Goal: Information Seeking & Learning: Check status

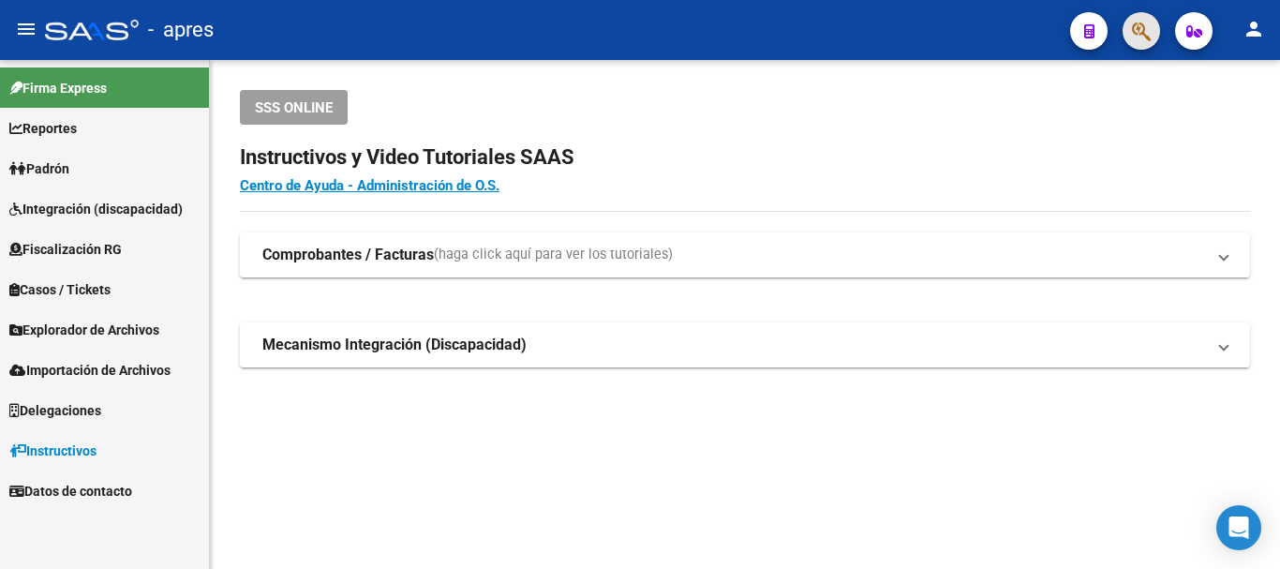
click at [1152, 33] on button "button" at bounding box center [1141, 30] width 37 height 37
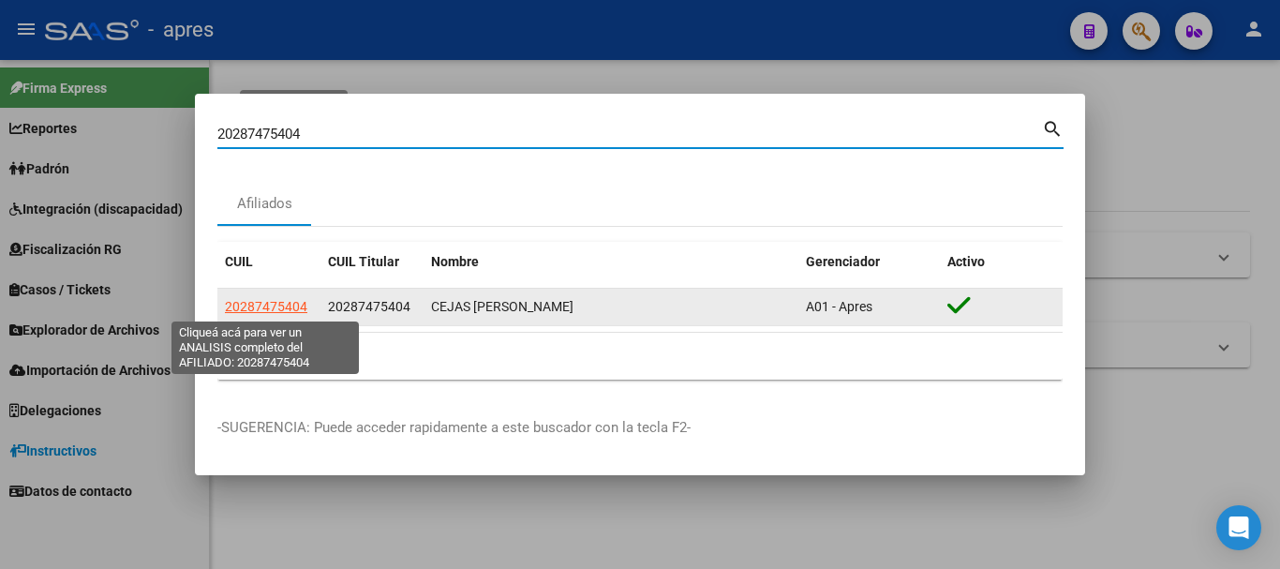
click at [291, 299] on span "20287475404" at bounding box center [266, 306] width 82 height 15
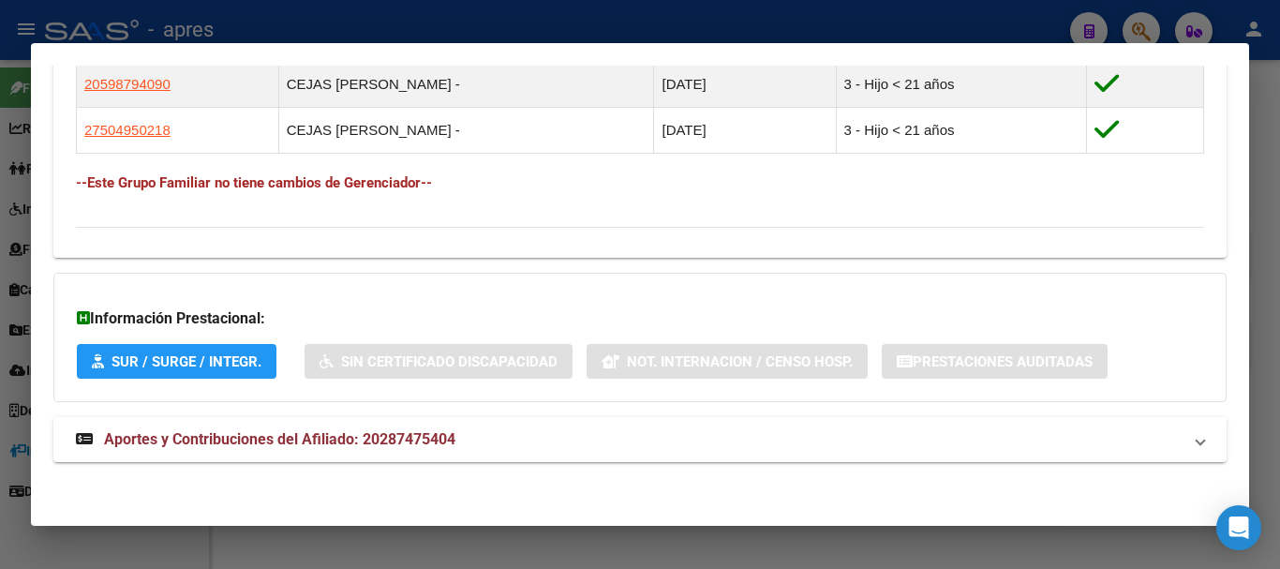
click at [502, 433] on mat-panel-title "Aportes y Contribuciones del Afiliado: 20287475404" at bounding box center [629, 439] width 1106 height 22
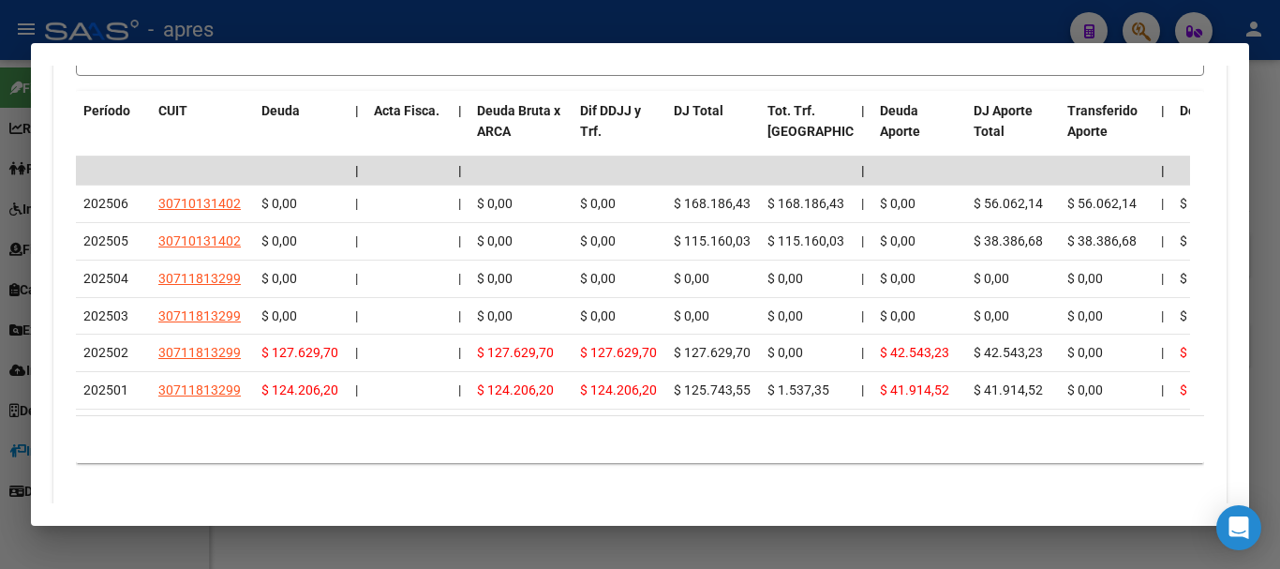
scroll to position [1850, 0]
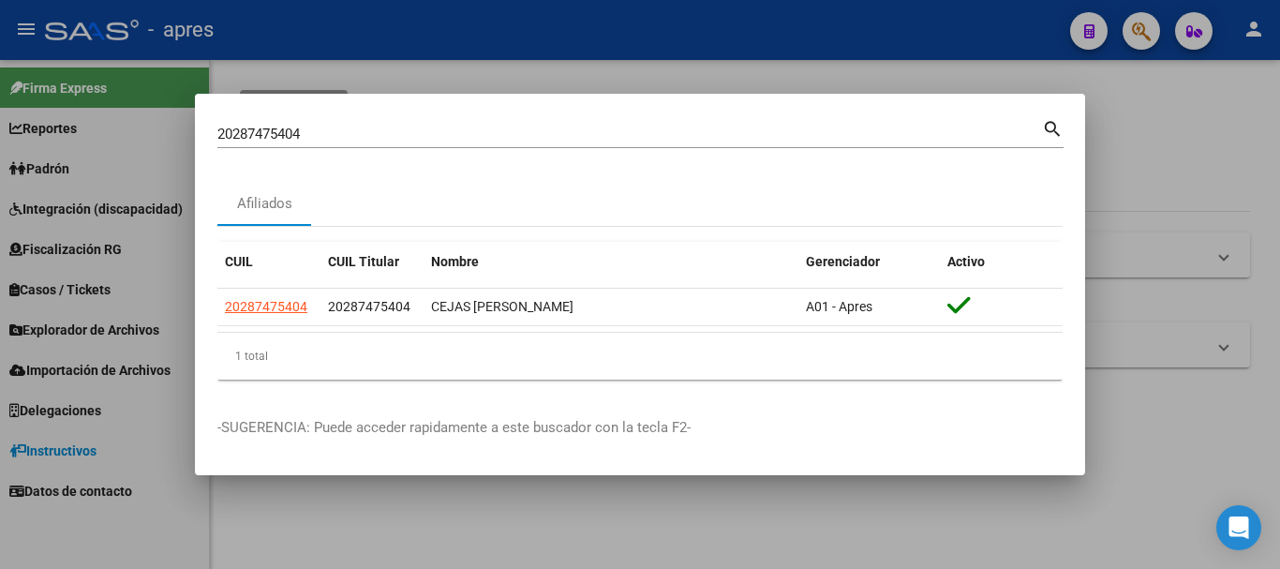
drag, startPoint x: 671, startPoint y: 143, endPoint x: 297, endPoint y: 121, distance: 374.5
click at [292, 120] on div "20287475404 Buscar (apellido, dni, cuil, [PERSON_NAME], cuit, obra social)" at bounding box center [629, 134] width 825 height 28
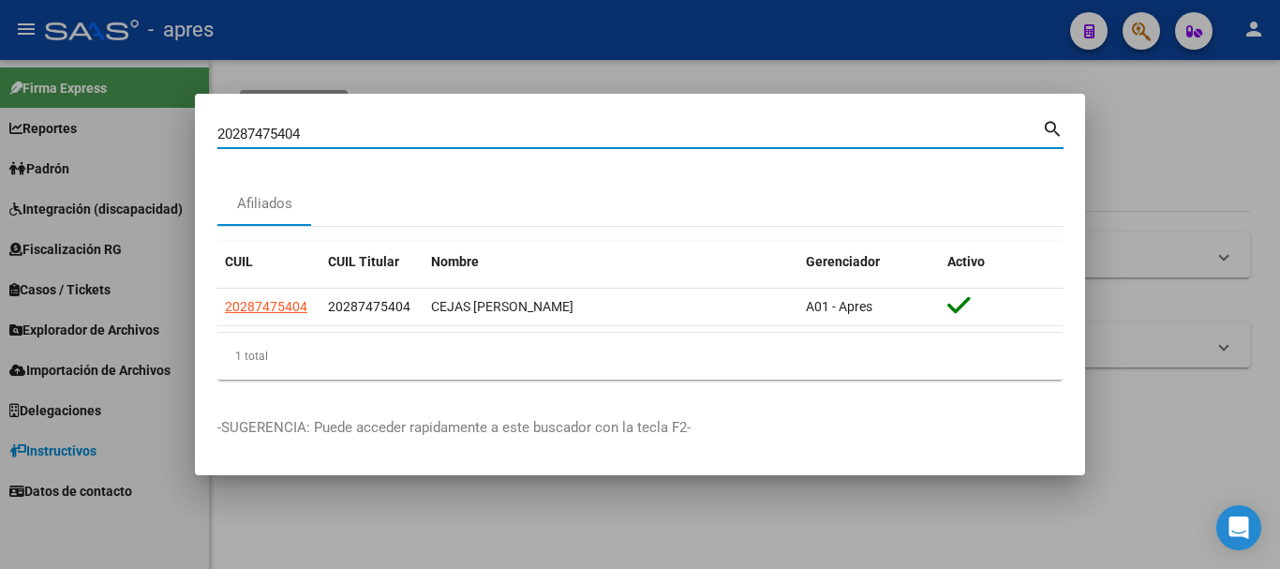
drag, startPoint x: 342, startPoint y: 139, endPoint x: 108, endPoint y: 126, distance: 234.6
click at [108, 126] on div "20287475404 Buscar (apellido, dni, cuil, nro traspaso, cuit, obra social) searc…" at bounding box center [640, 284] width 1280 height 569
paste input "742312243"
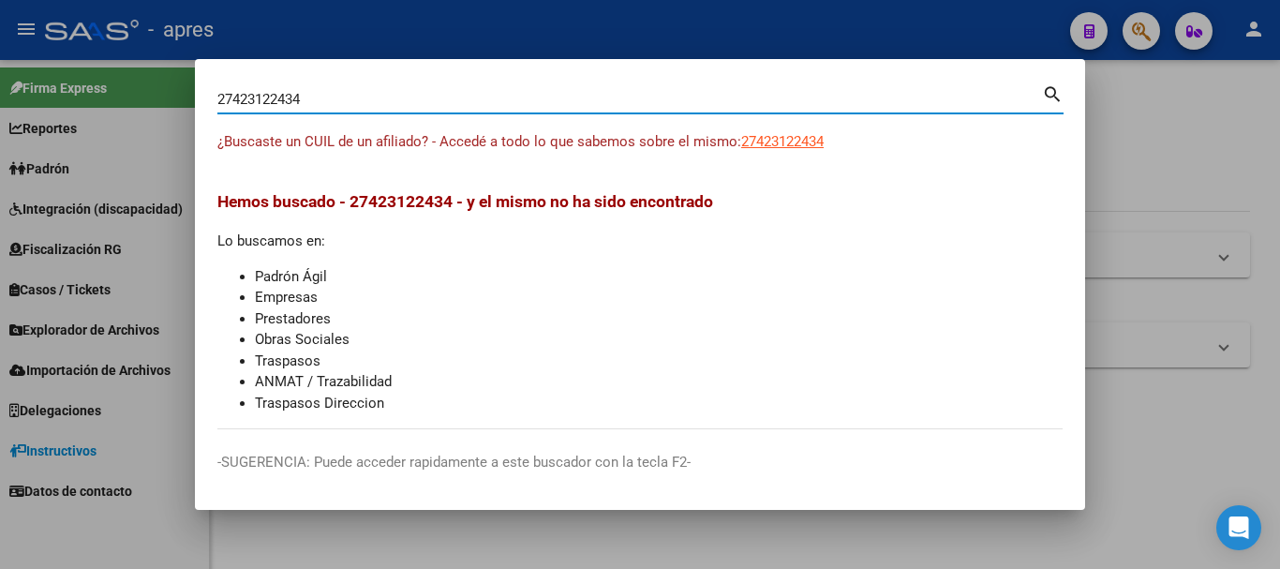
drag, startPoint x: 446, startPoint y: 107, endPoint x: 97, endPoint y: 85, distance: 349.2
click at [97, 85] on div "27423122434 Buscar (apellido, dni, cuil, nro traspaso, cuit, obra social) searc…" at bounding box center [640, 284] width 1280 height 569
paste input "11373385"
type input "27411373385"
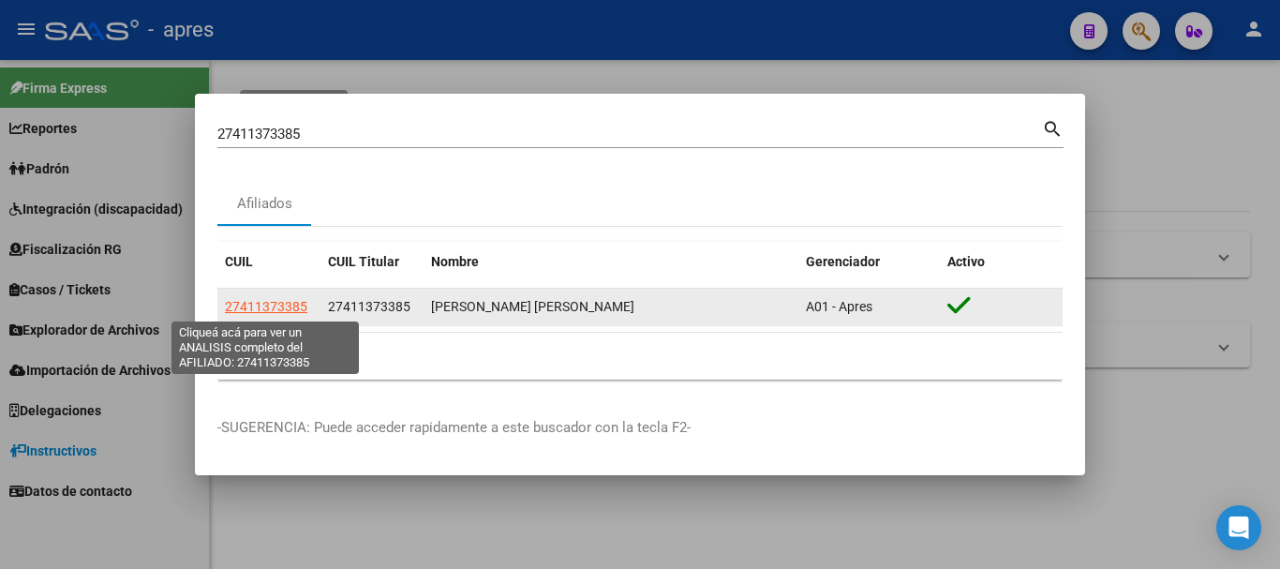
click at [251, 312] on span "27411373385" at bounding box center [266, 306] width 82 height 15
type textarea "27411373385"
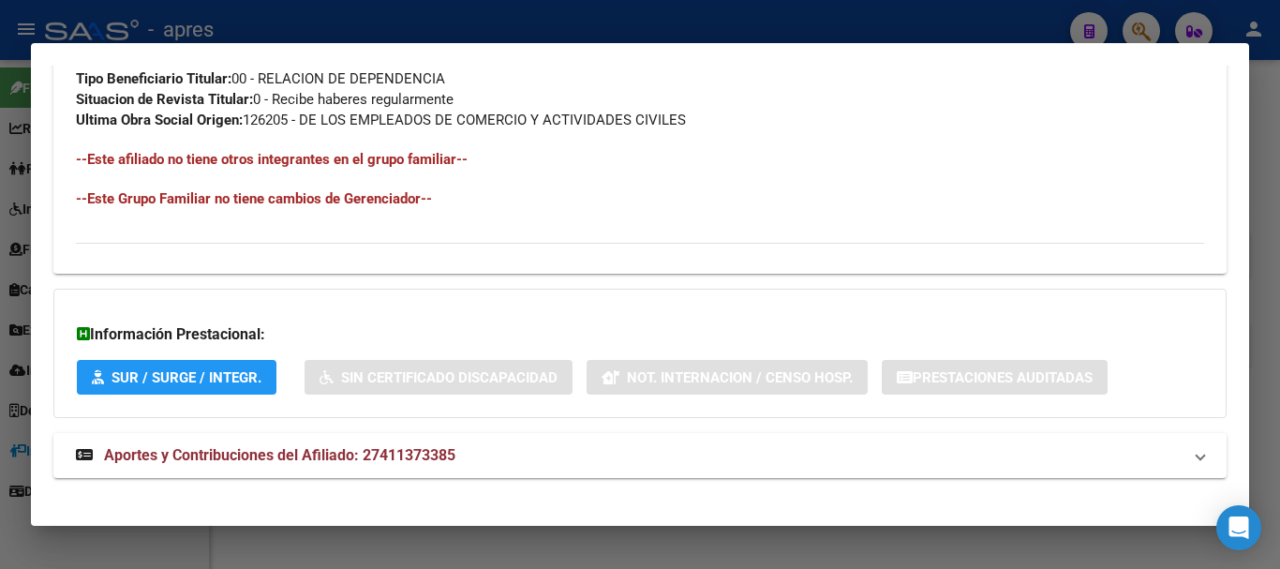
scroll to position [1005, 0]
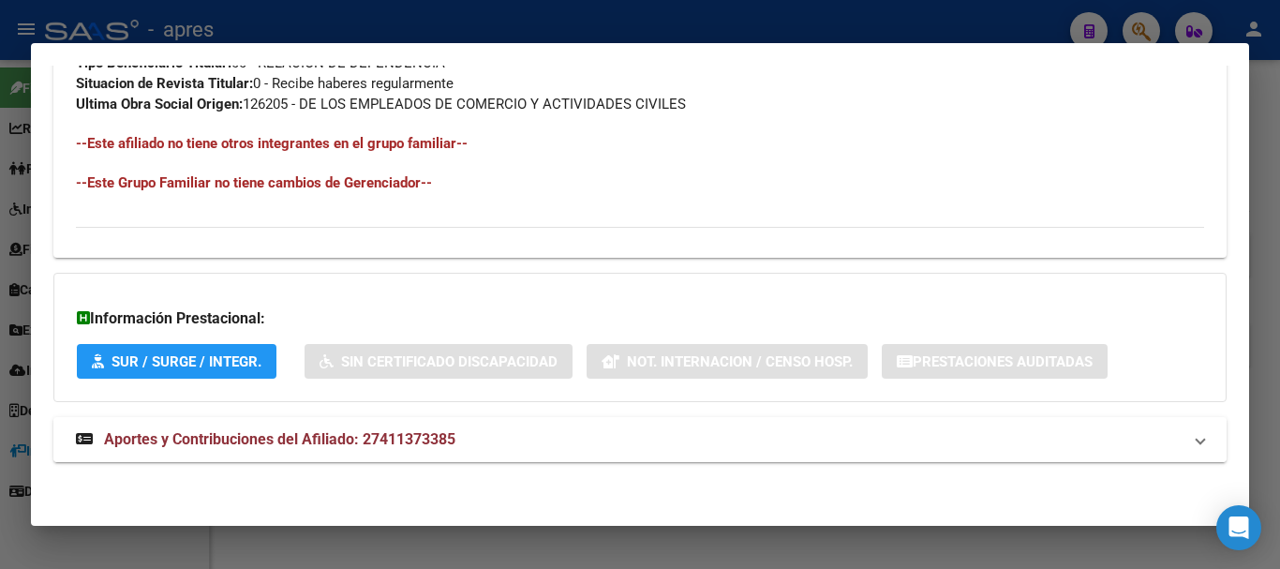
click at [677, 443] on mat-panel-title "Aportes y Contribuciones del Afiliado: 27411373385" at bounding box center [629, 439] width 1106 height 22
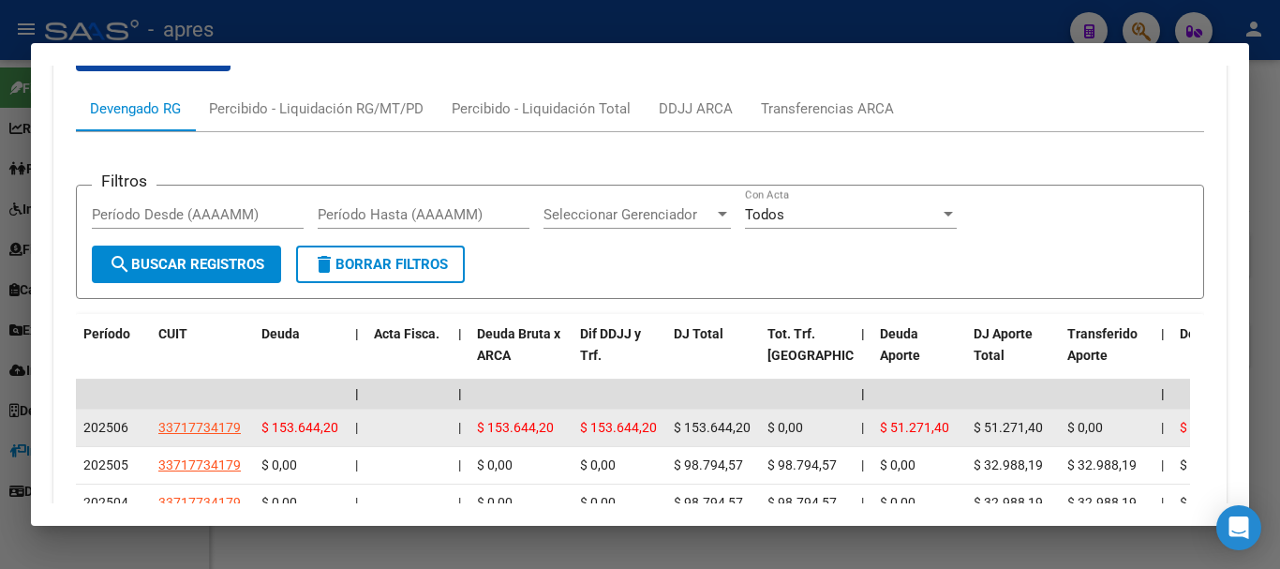
scroll to position [1703, 0]
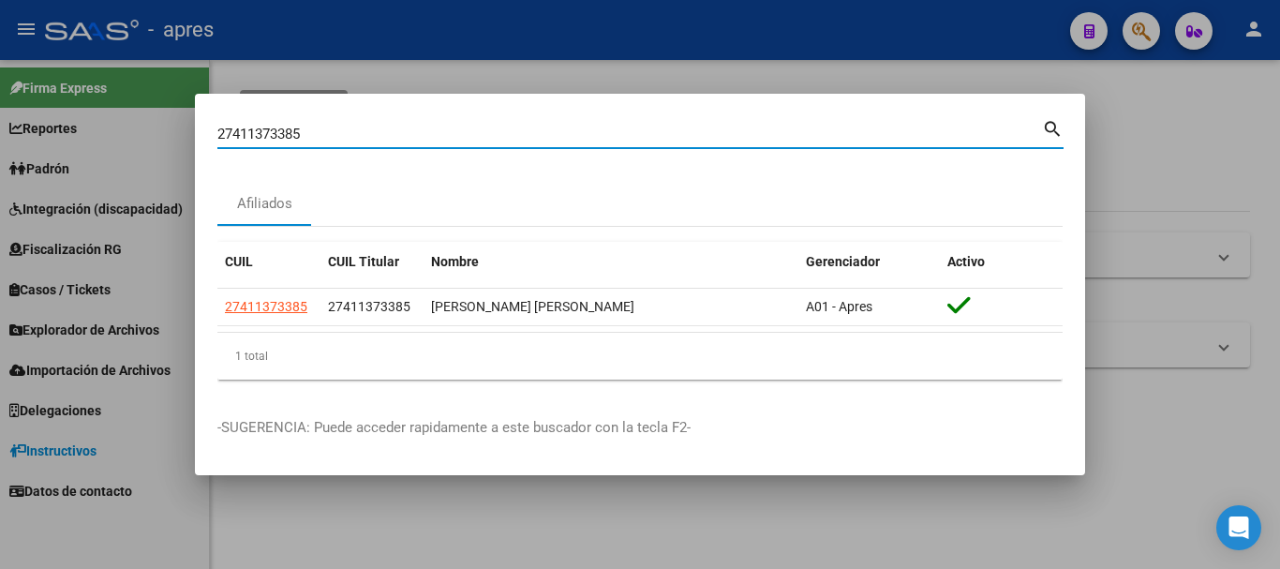
drag, startPoint x: 698, startPoint y: 132, endPoint x: 126, endPoint y: 139, distance: 572.5
click at [126, 139] on div "27411373385 Buscar (apellido, dni, cuil, nro traspaso, cuit, obra social) searc…" at bounding box center [640, 284] width 1280 height 569
paste input "9273916"
type input "27419273916"
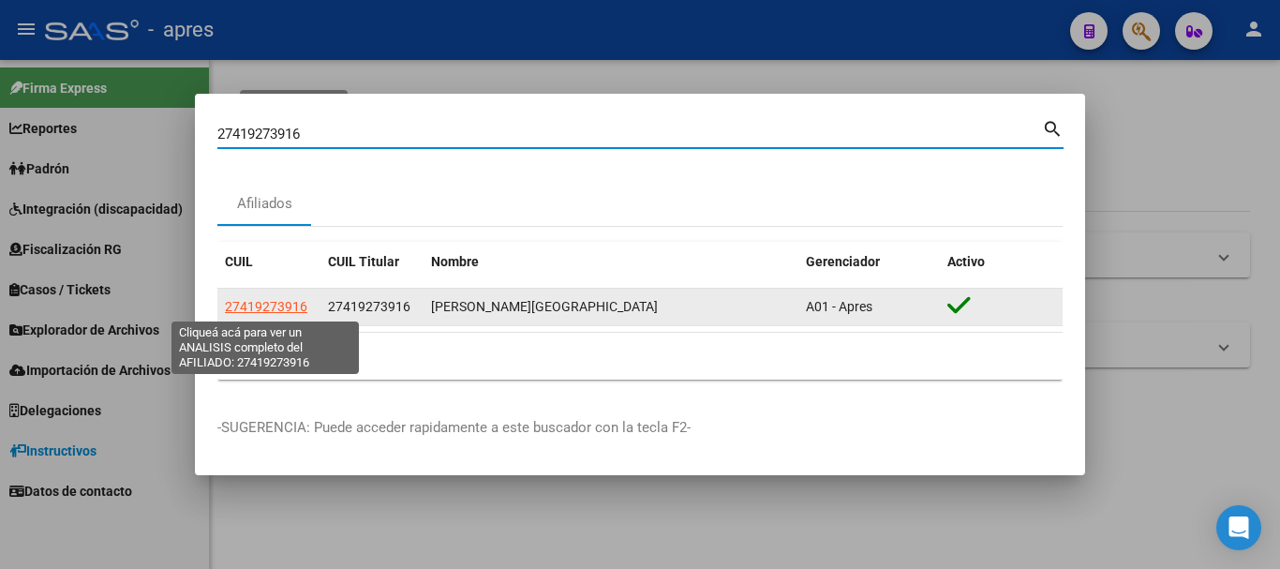
click at [299, 304] on span "27419273916" at bounding box center [266, 306] width 82 height 15
type textarea "27419273916"
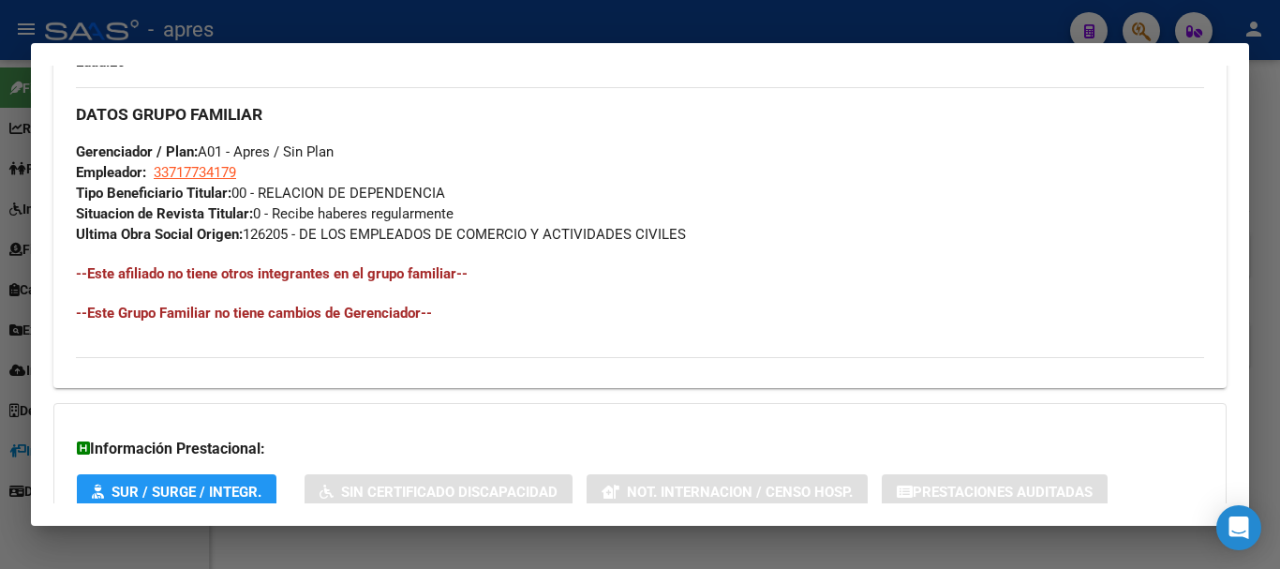
scroll to position [1005, 0]
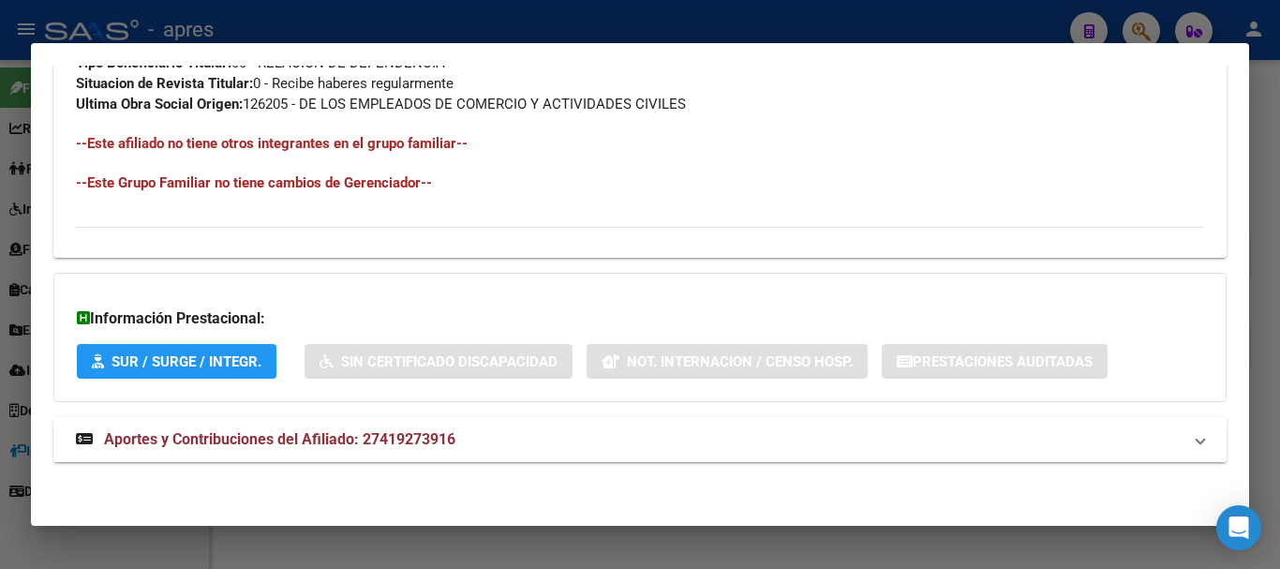
click at [644, 430] on mat-panel-title "Aportes y Contribuciones del Afiliado: 27419273916" at bounding box center [629, 439] width 1106 height 22
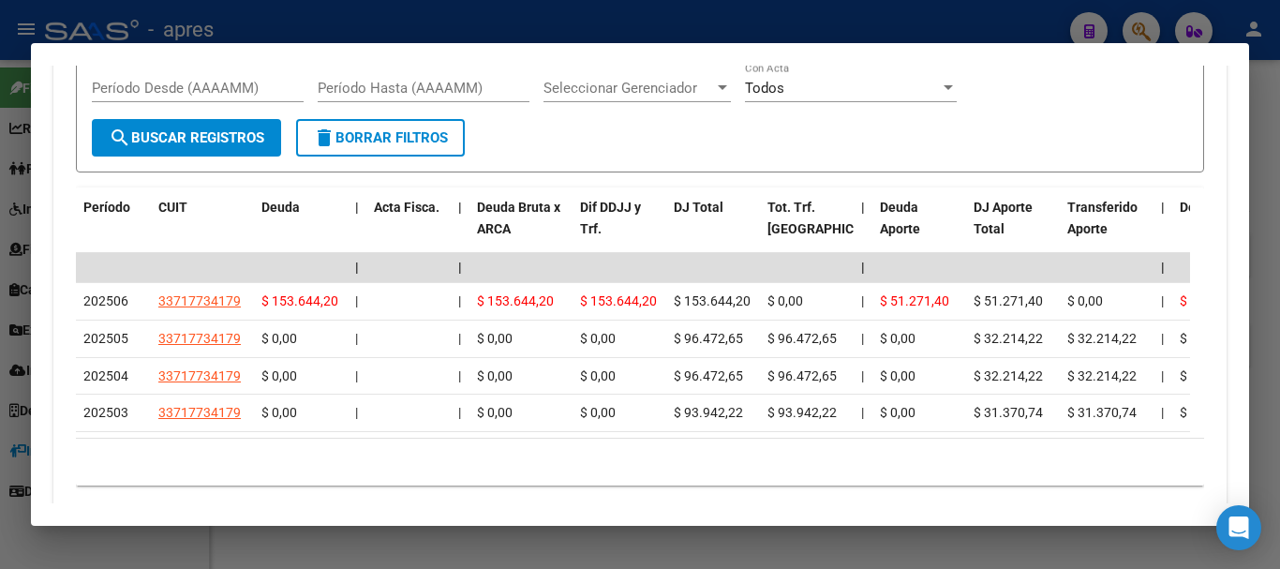
scroll to position [1678, 0]
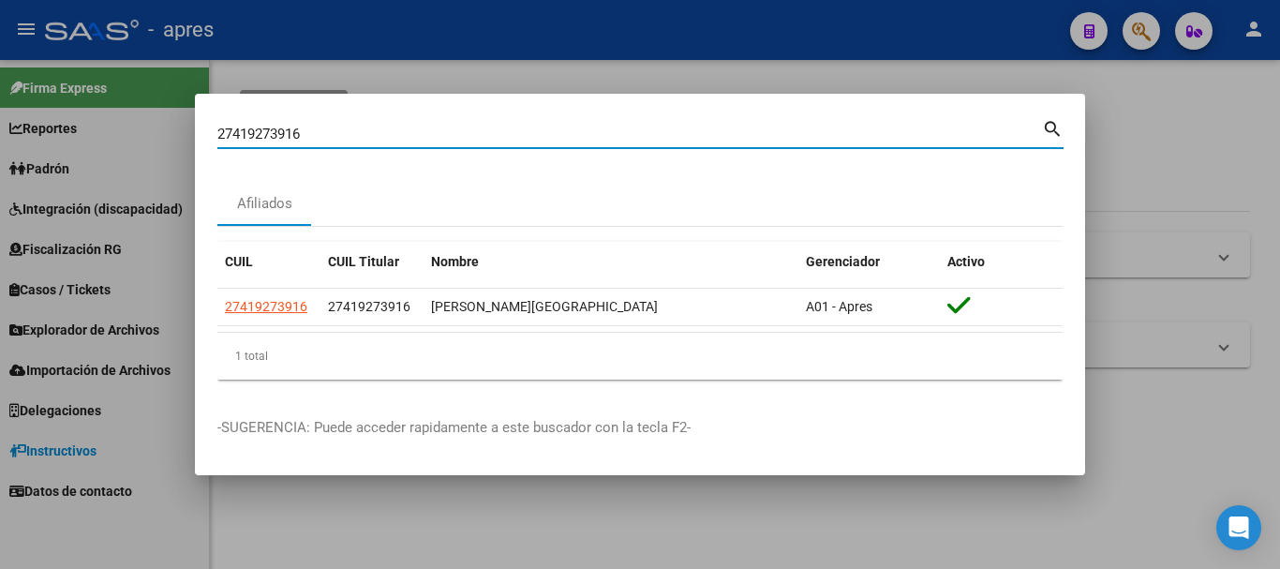
drag, startPoint x: 588, startPoint y: 137, endPoint x: 167, endPoint y: 142, distance: 420.8
click at [167, 142] on div "27419273916 Buscar (apellido, dni, cuil, nro traspaso, cuit, obra social) searc…" at bounding box center [640, 284] width 1280 height 569
paste input "0417352970"
type input "20417352970"
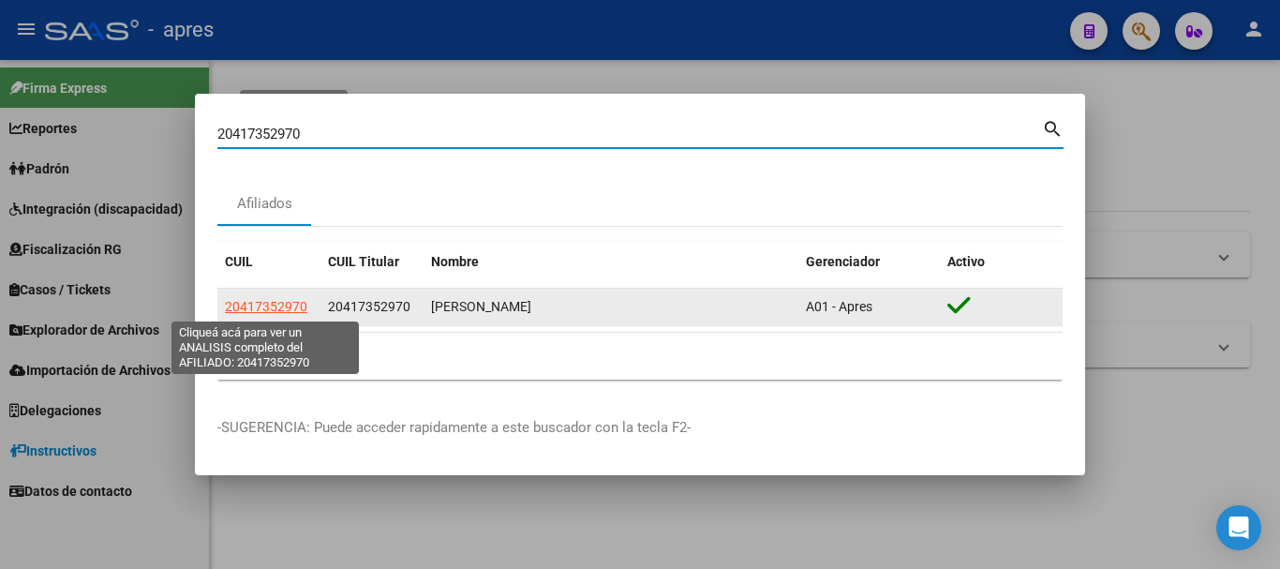
click at [275, 309] on span "20417352970" at bounding box center [266, 306] width 82 height 15
type textarea "20417352970"
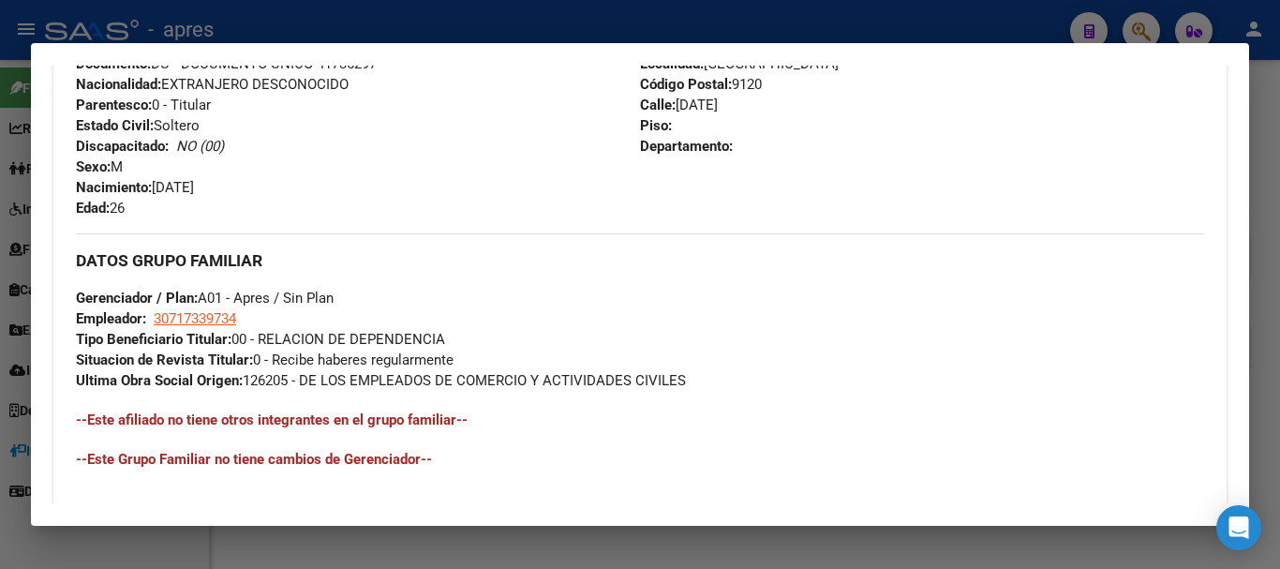
scroll to position [1005, 0]
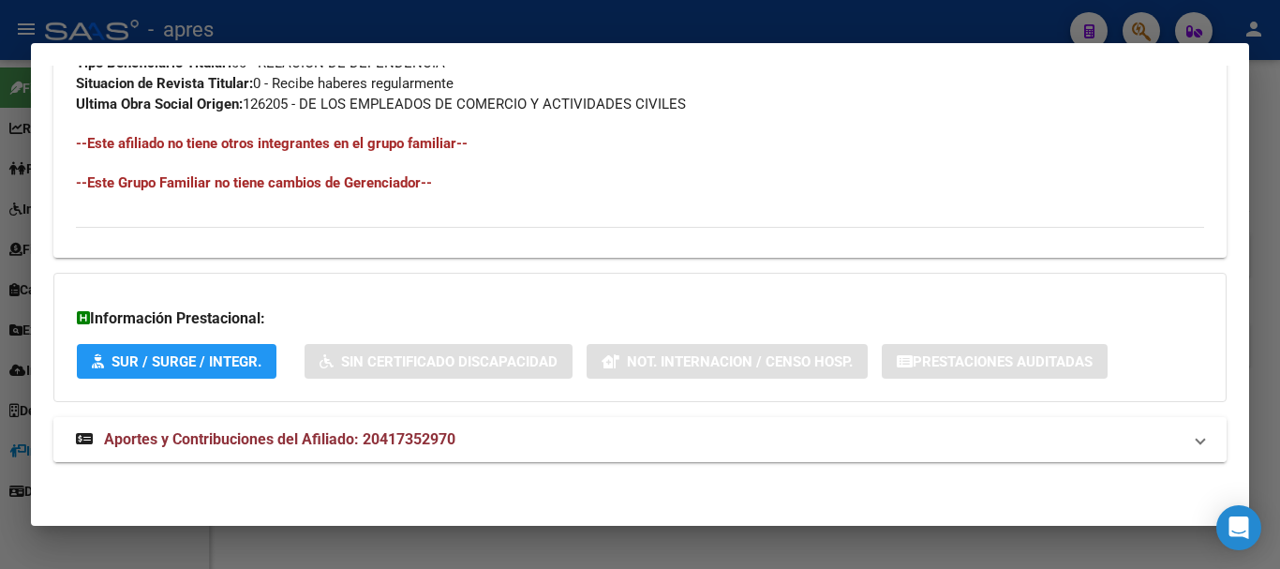
click at [439, 439] on span "Aportes y Contribuciones del Afiliado: 20417352970" at bounding box center [279, 439] width 351 height 18
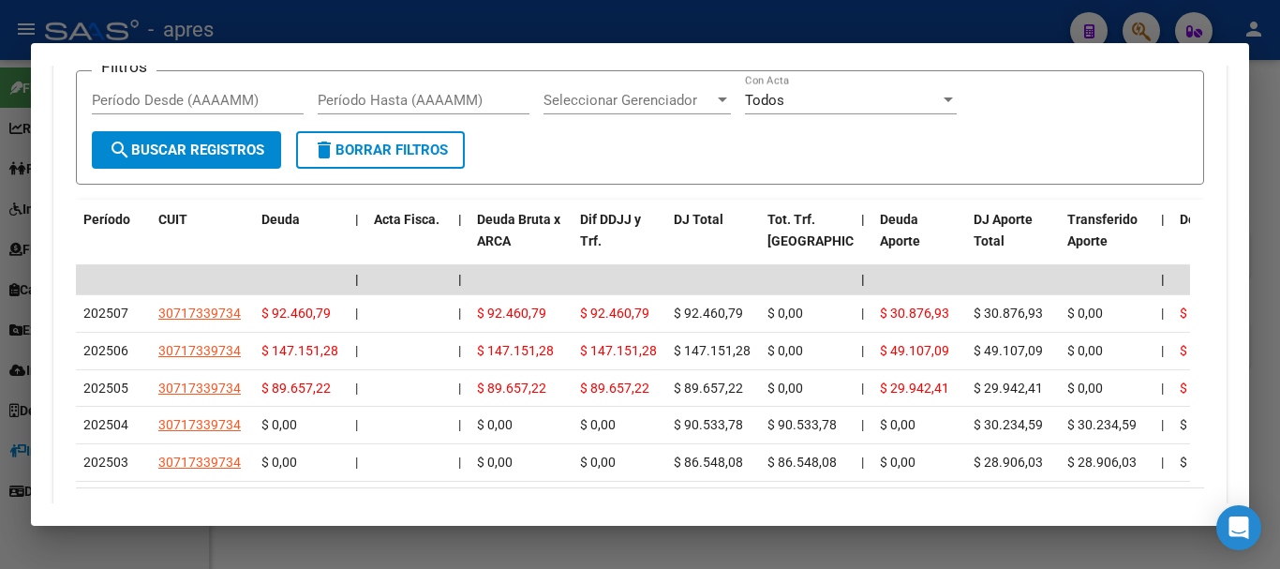
scroll to position [1741, 0]
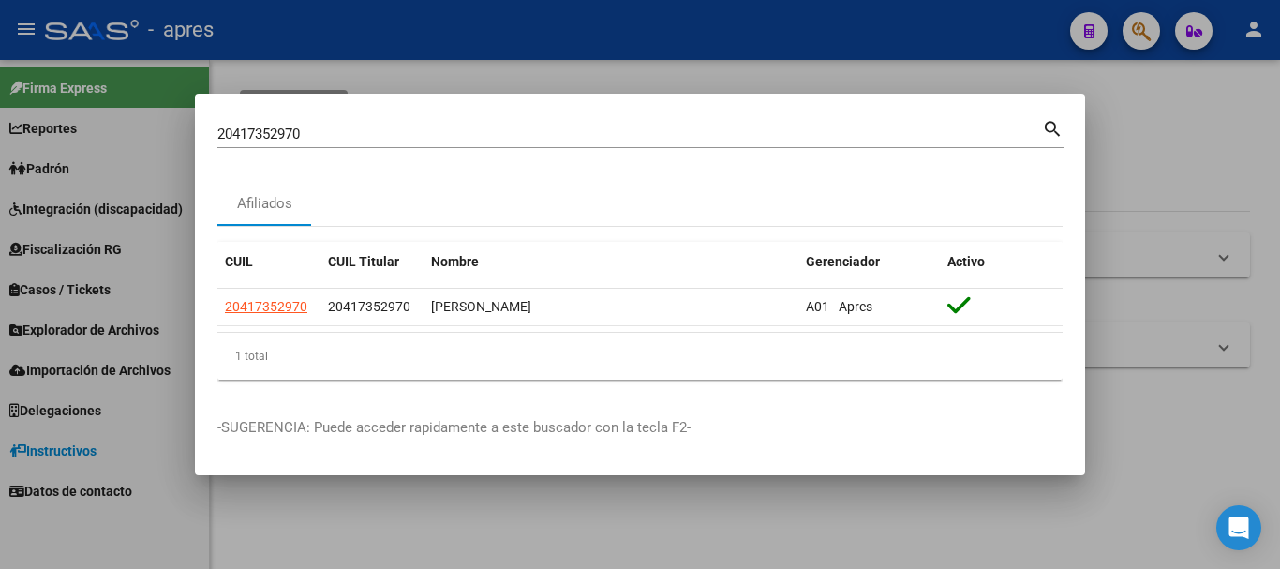
drag, startPoint x: 496, startPoint y: 152, endPoint x: 485, endPoint y: 146, distance: 11.7
click at [489, 150] on div "20417352970 Buscar (apellido, dni, [PERSON_NAME], [PERSON_NAME], cuit, obra soc…" at bounding box center [640, 141] width 846 height 50
drag, startPoint x: 483, startPoint y: 145, endPoint x: 268, endPoint y: 142, distance: 215.5
click at [245, 147] on div "20417352970 Buscar (apellido, dni, [PERSON_NAME], [PERSON_NAME], cuit, obra soc…" at bounding box center [629, 134] width 825 height 28
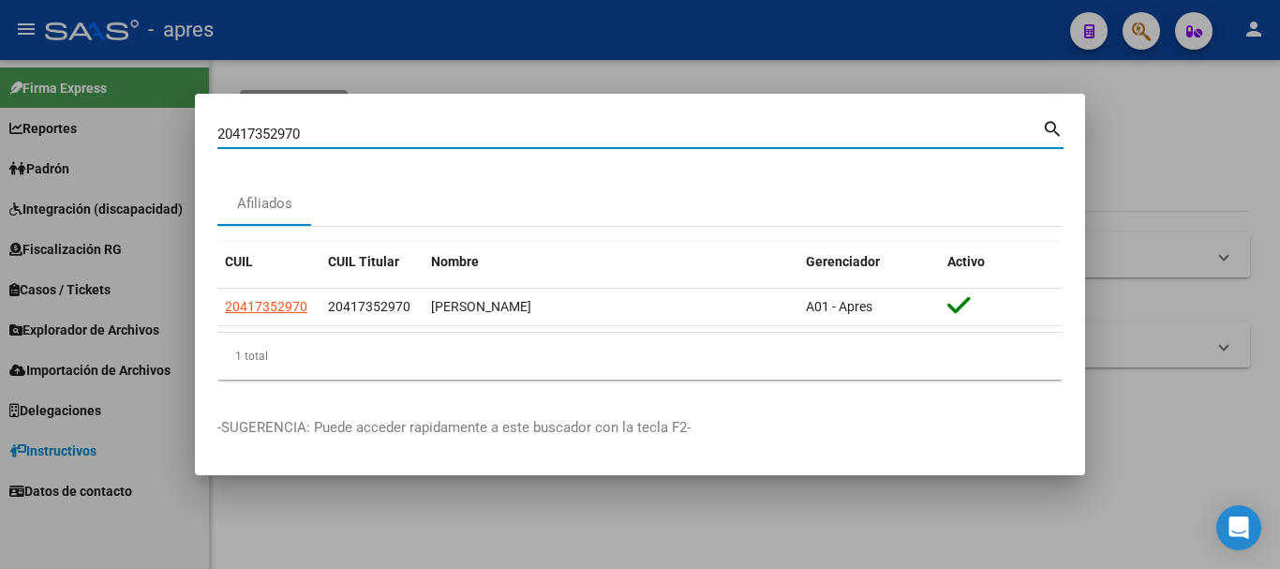
drag, startPoint x: 335, startPoint y: 127, endPoint x: 36, endPoint y: 118, distance: 299.1
click at [36, 118] on div "20417352970 Buscar (apellido, dni, cuil, nro traspaso, cuit, obra social) searc…" at bounding box center [640, 284] width 1280 height 569
paste input "30172116"
type input "20430172116"
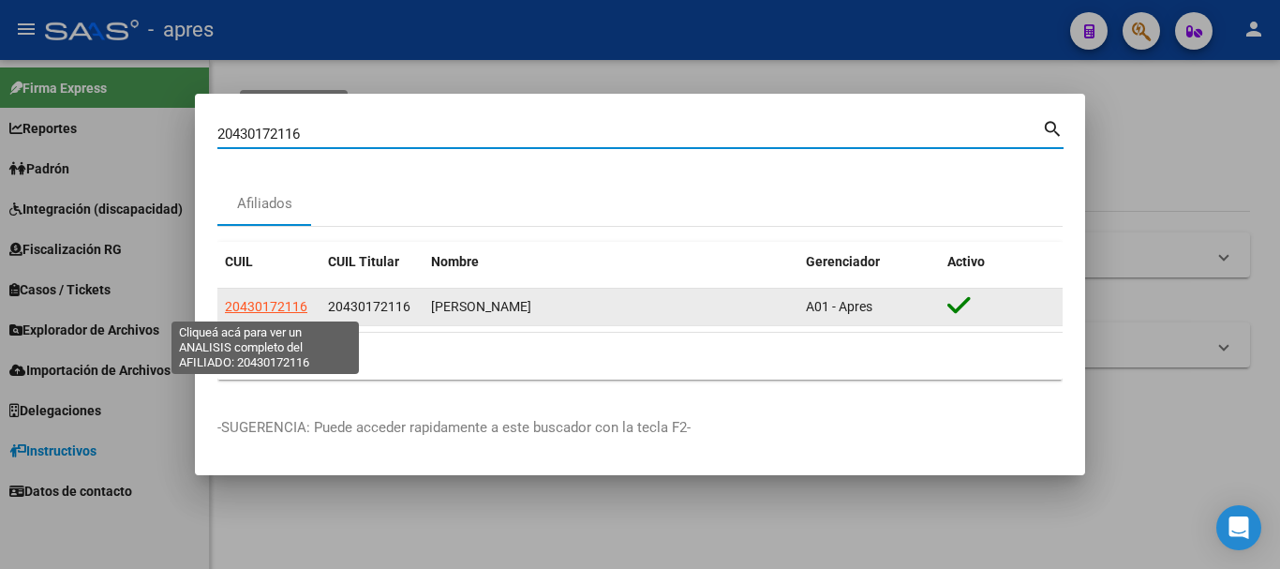
click at [286, 307] on span "20430172116" at bounding box center [266, 306] width 82 height 15
type textarea "20430172116"
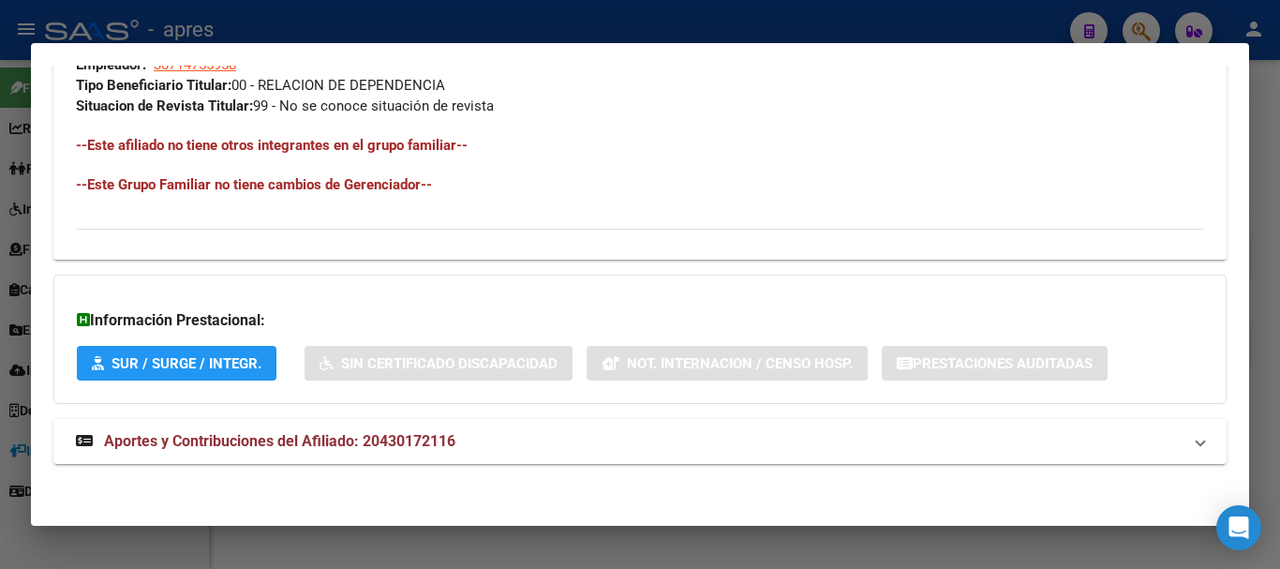
scroll to position [985, 0]
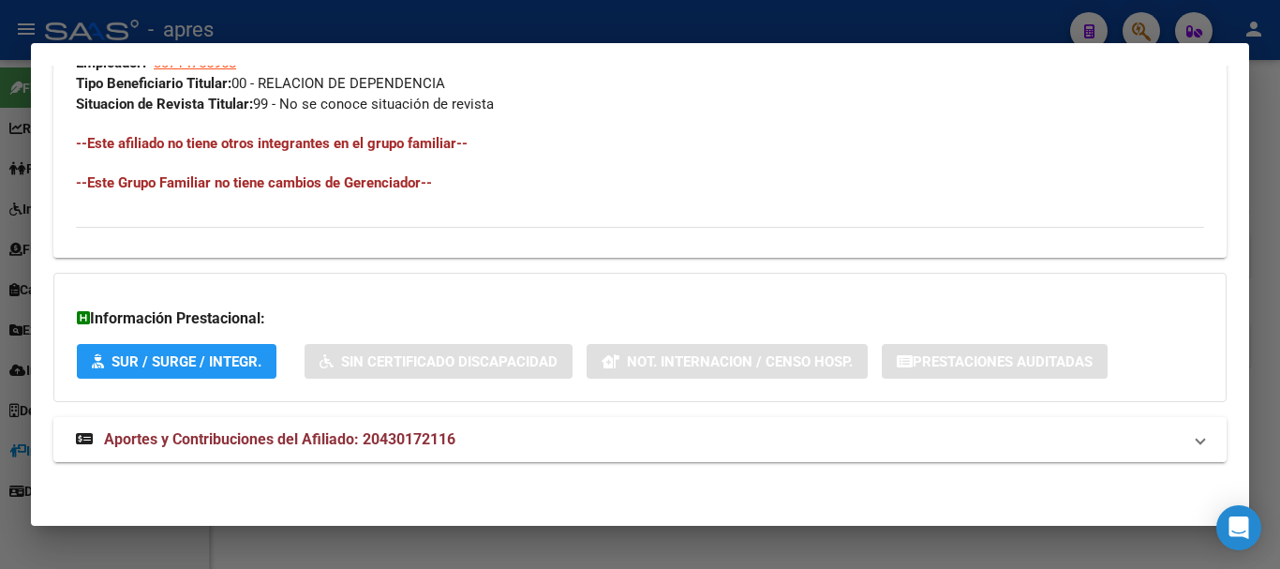
click at [504, 429] on mat-panel-title "Aportes y Contribuciones del Afiliado: 20430172116" at bounding box center [629, 439] width 1106 height 22
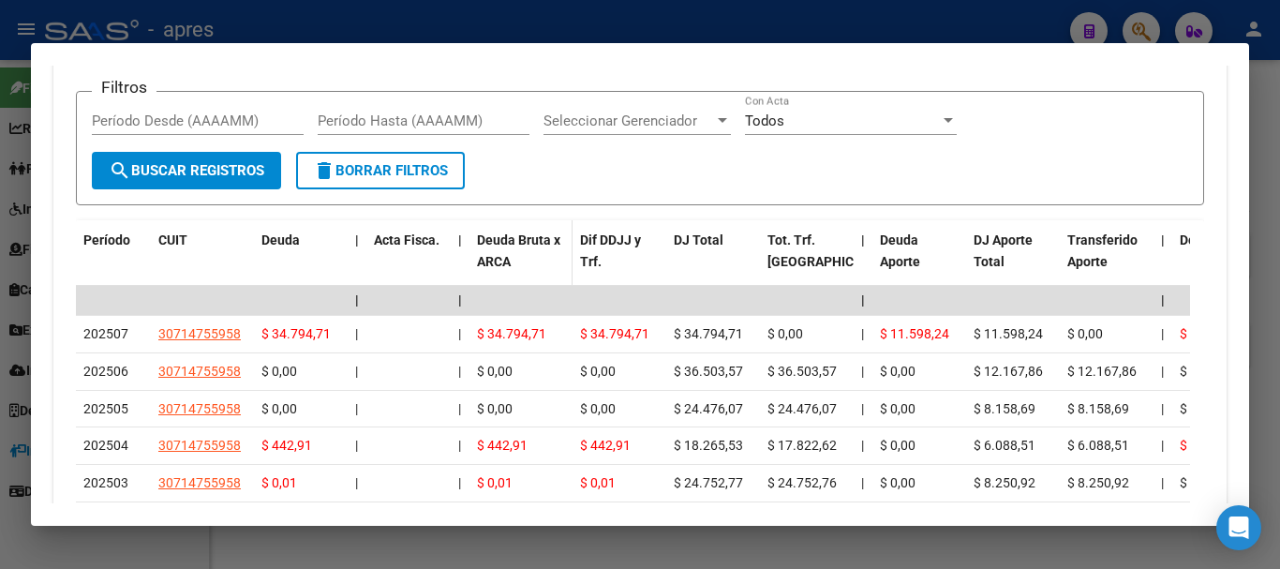
scroll to position [1657, 0]
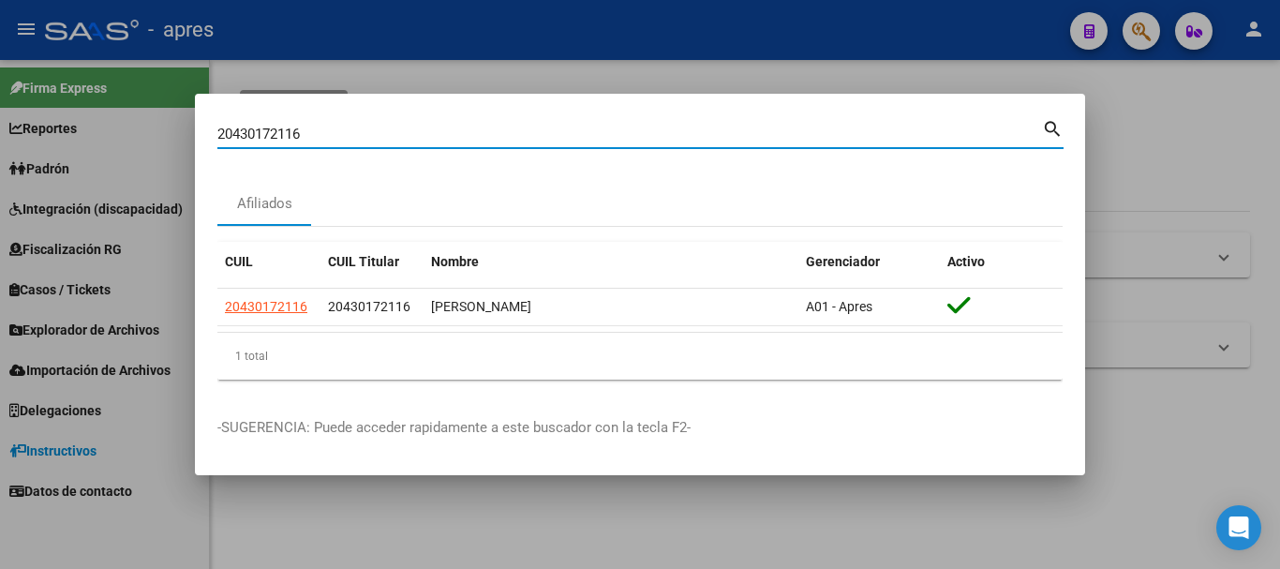
drag, startPoint x: 528, startPoint y: 133, endPoint x: 128, endPoint y: 102, distance: 400.4
click at [128, 102] on div "20430172116 Buscar (apellido, dni, cuil, nro traspaso, cuit, obra social) searc…" at bounding box center [640, 284] width 1280 height 569
paste input "17850261"
type input "20417850261"
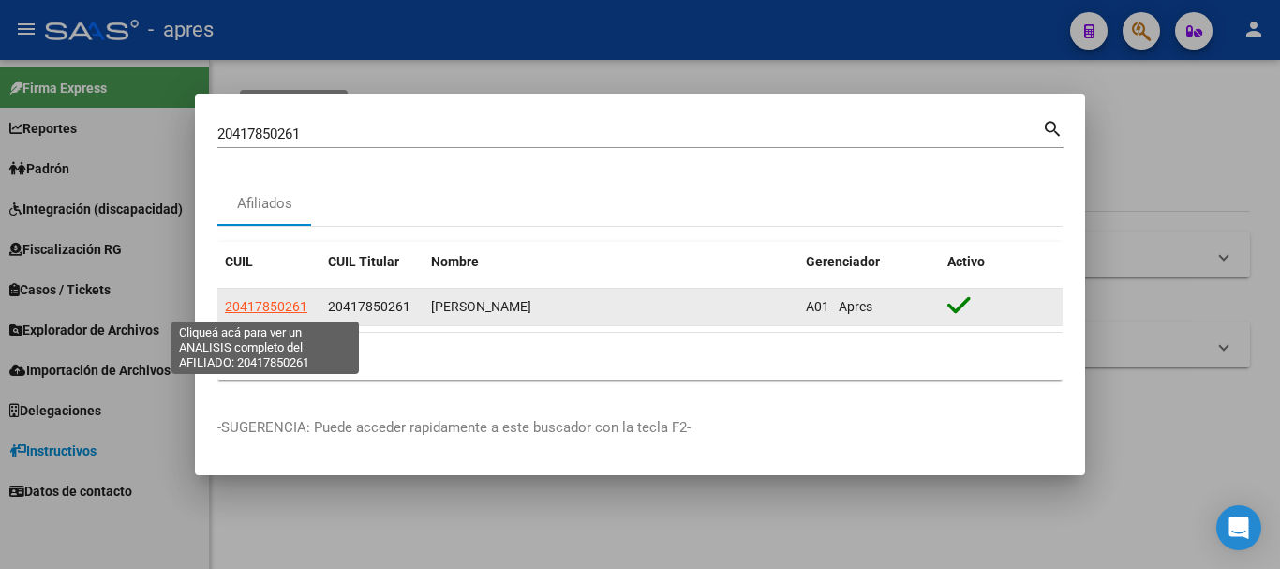
click at [284, 307] on span "20417850261" at bounding box center [266, 306] width 82 height 15
type textarea "20417850261"
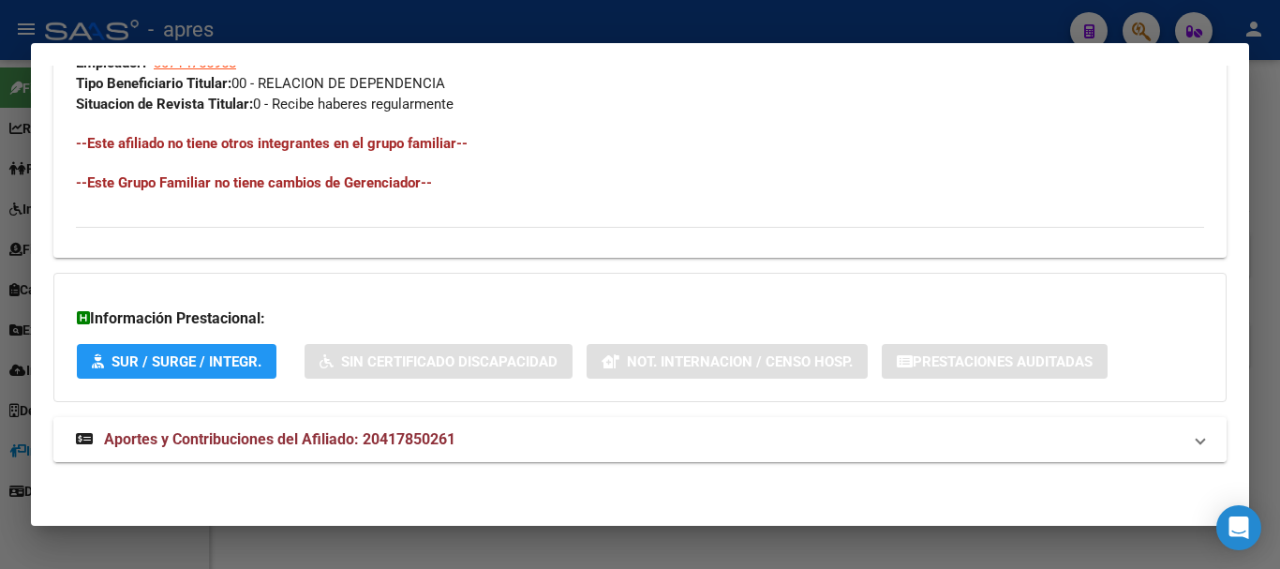
click at [558, 432] on mat-panel-title "Aportes y Contribuciones del Afiliado: 20417850261" at bounding box center [629, 439] width 1106 height 22
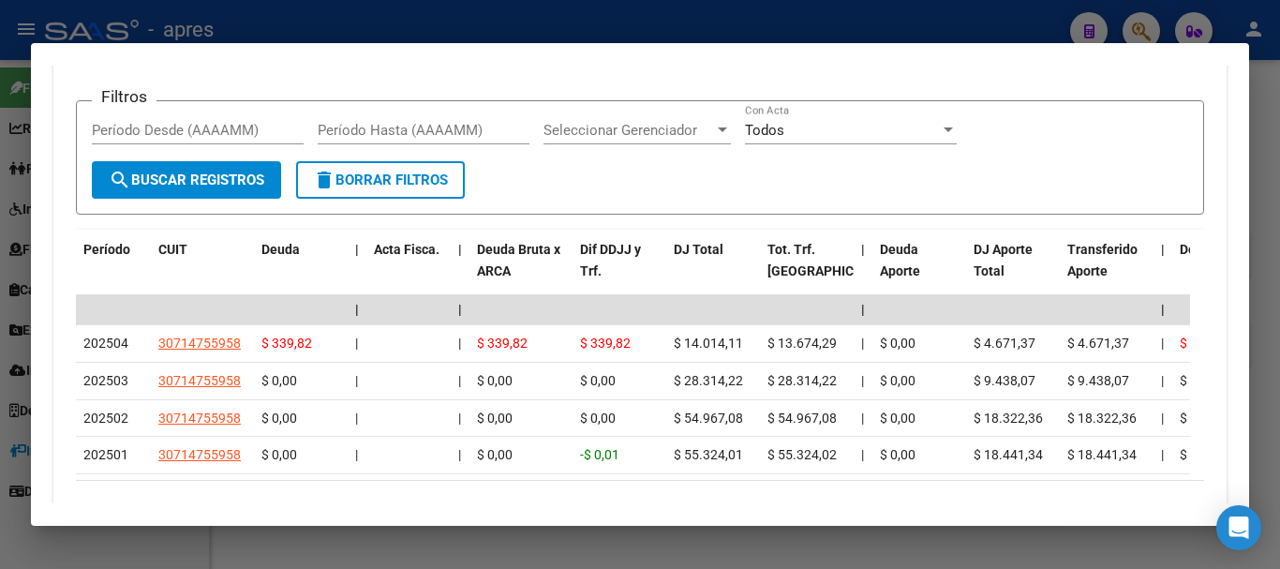
scroll to position [1683, 0]
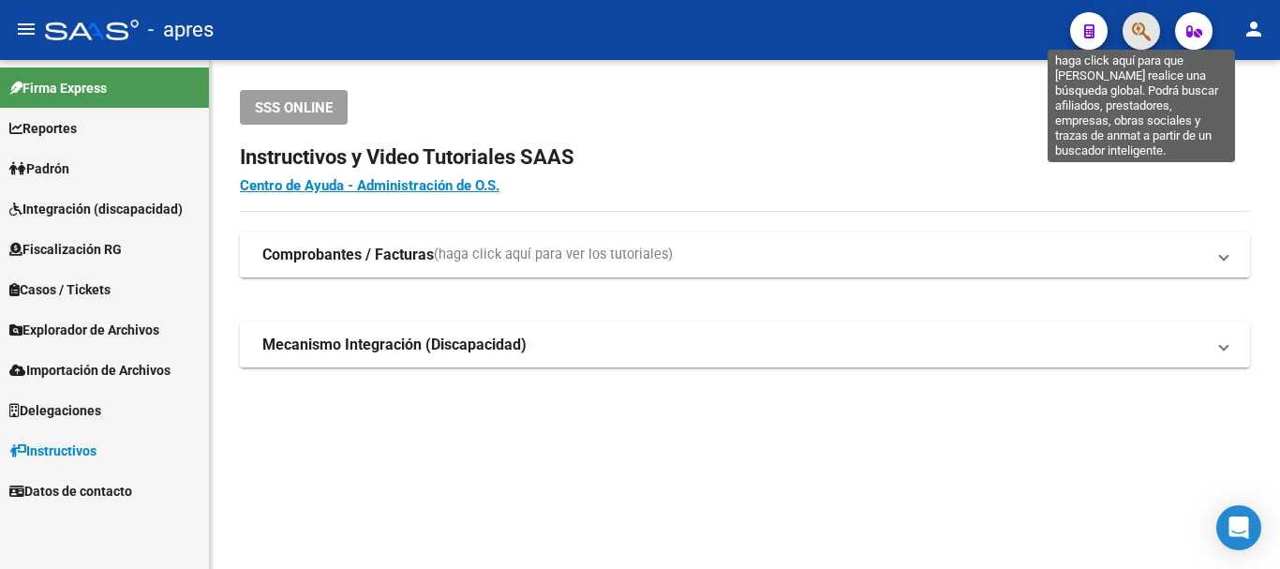
click at [1133, 37] on icon "button" at bounding box center [1141, 32] width 19 height 22
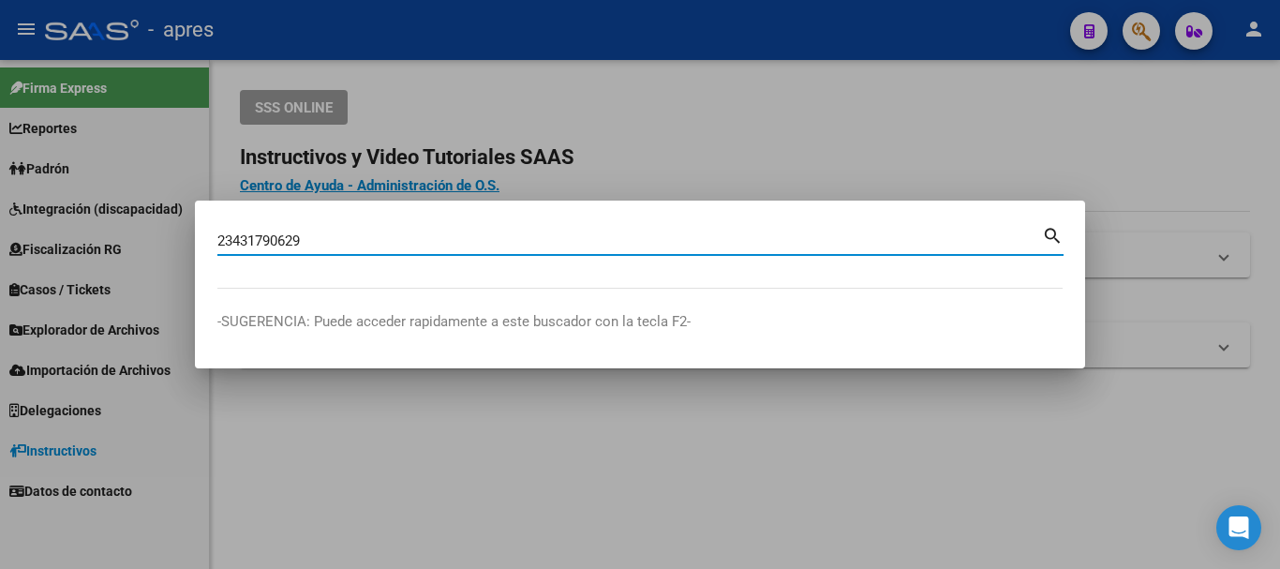
type input "23431790629"
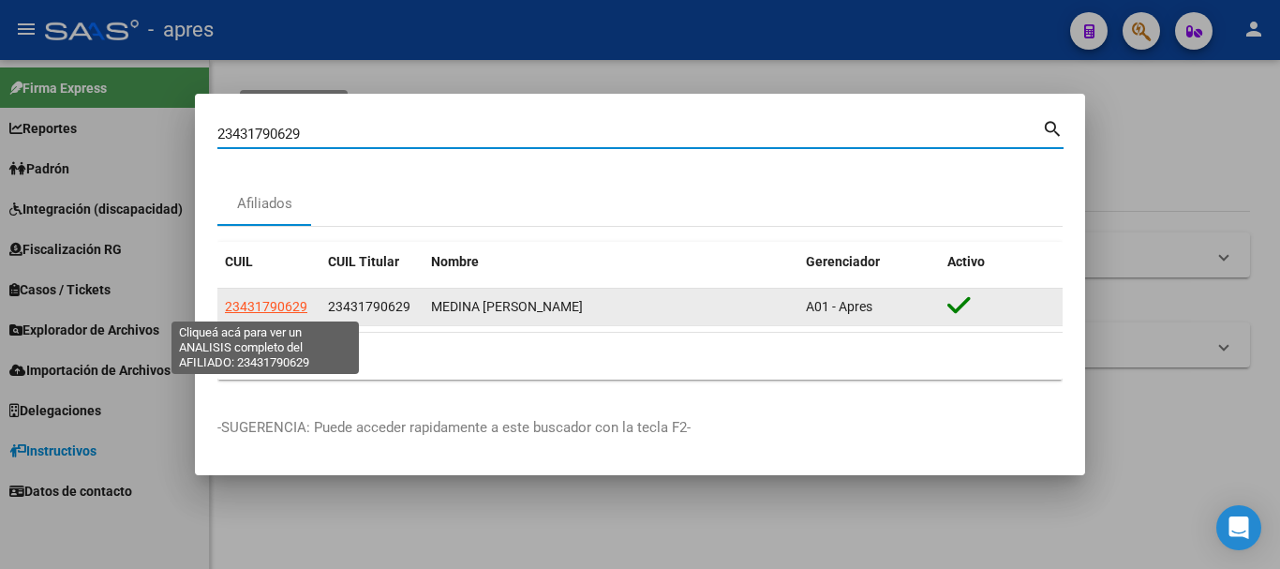
click at [302, 311] on span "23431790629" at bounding box center [266, 306] width 82 height 15
type textarea "23431790629"
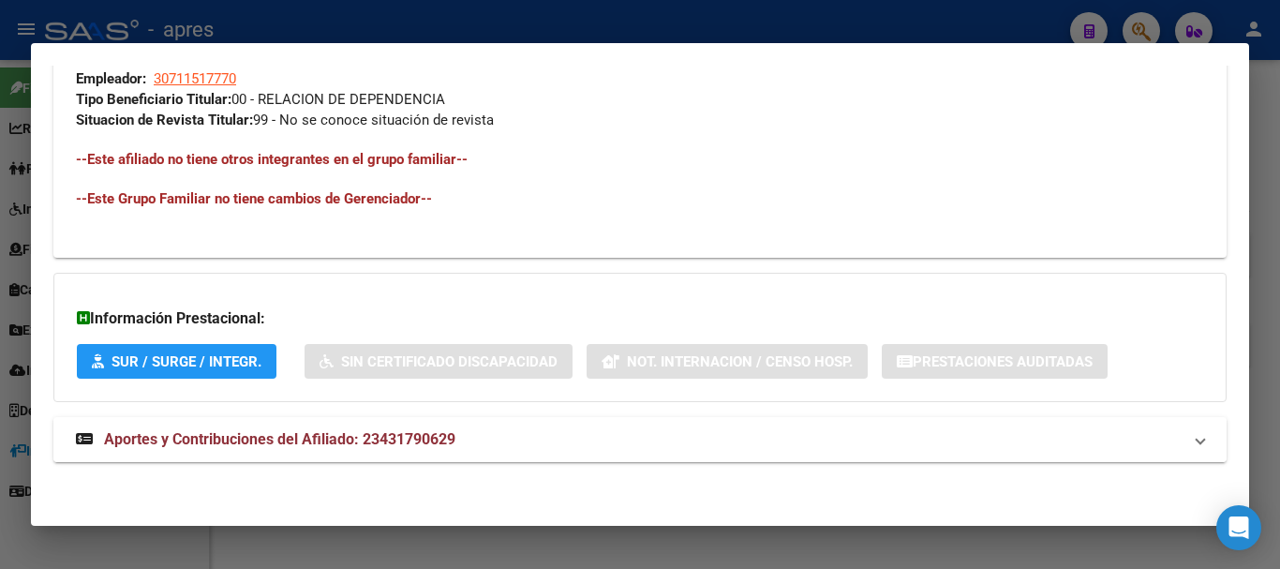
click at [662, 450] on mat-panel-title "Aportes y Contribuciones del Afiliado: 23431790629" at bounding box center [629, 439] width 1106 height 22
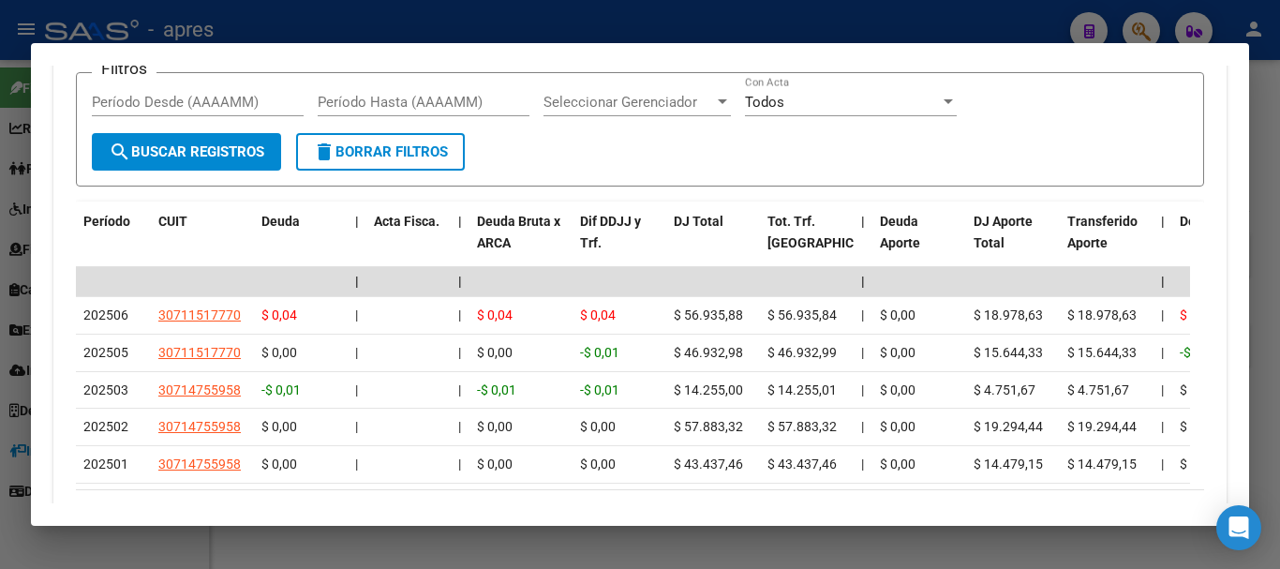
scroll to position [1720, 0]
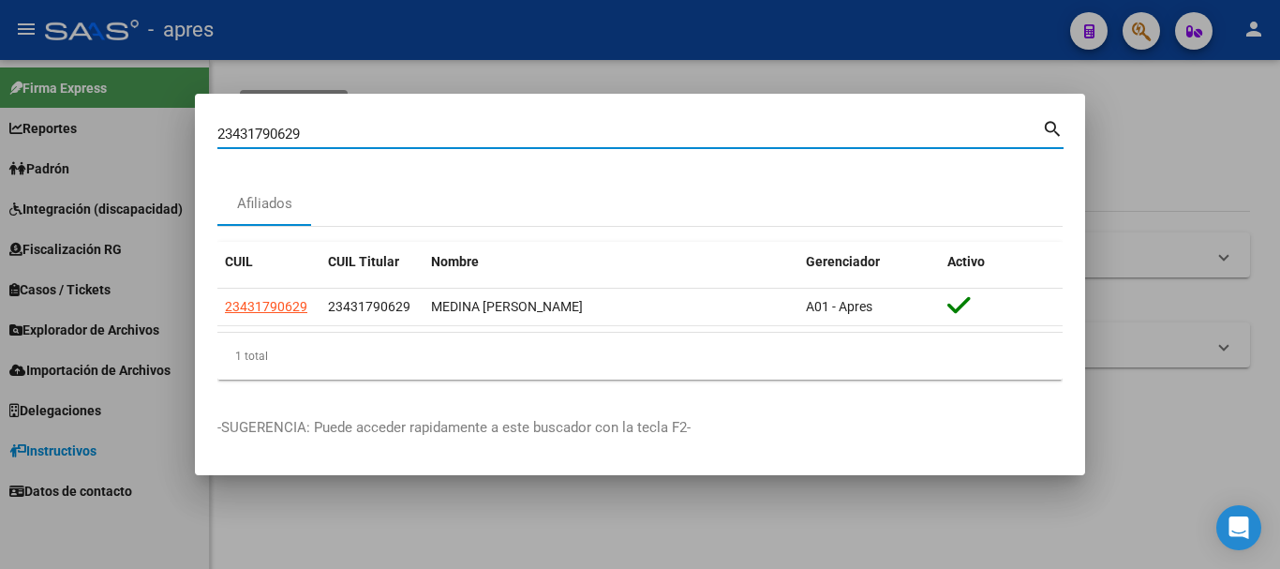
drag, startPoint x: 468, startPoint y: 129, endPoint x: 22, endPoint y: 37, distance: 455.6
click at [22, 37] on div "23431790629 Buscar (apellido, dni, cuil, nro traspaso, cuit, obra social) searc…" at bounding box center [640, 284] width 1280 height 569
paste input "79488974"
type input "27948897429"
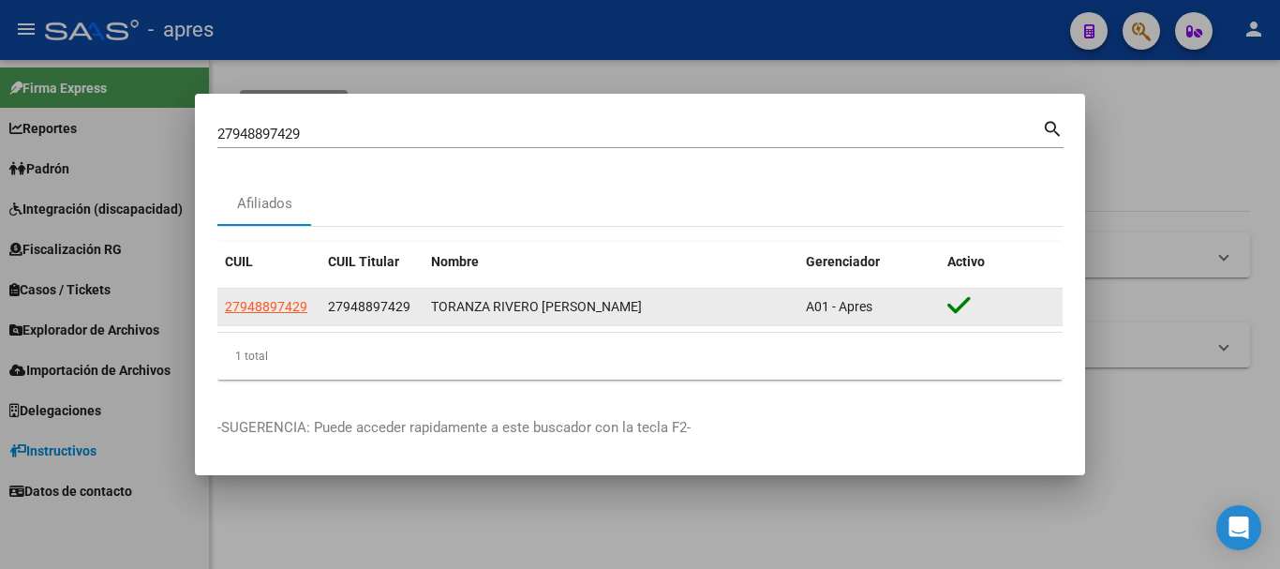
drag, startPoint x: 288, startPoint y: 292, endPoint x: 291, endPoint y: 305, distance: 12.7
click at [288, 293] on datatable-body-cell "27948897429" at bounding box center [268, 307] width 103 height 37
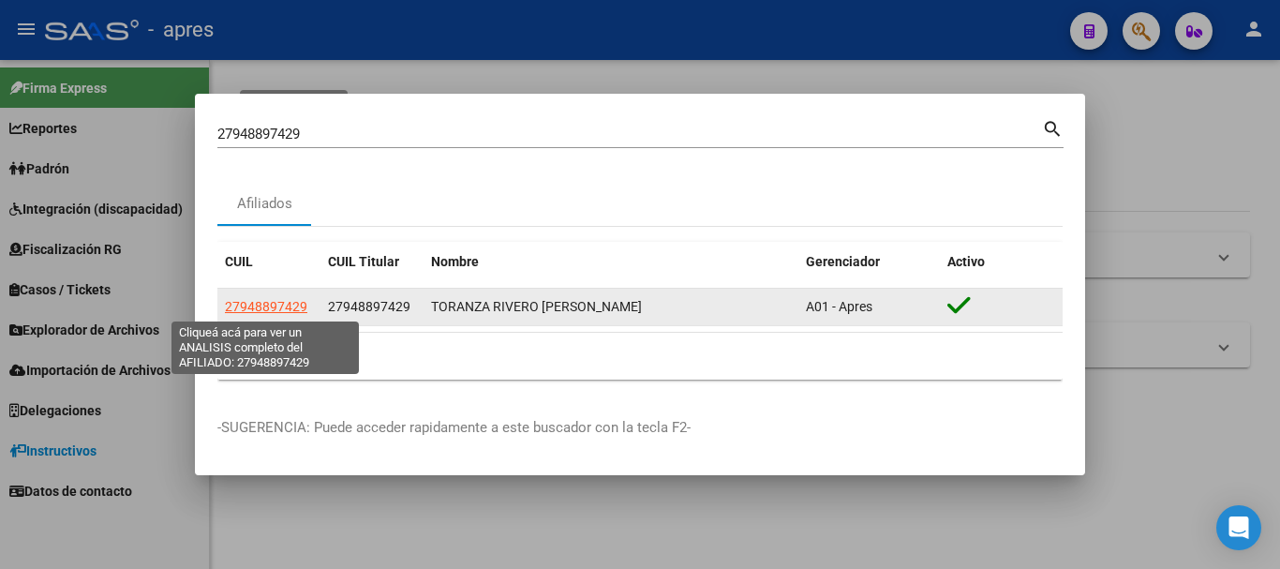
click at [291, 305] on span "27948897429" at bounding box center [266, 306] width 82 height 15
type textarea "27948897429"
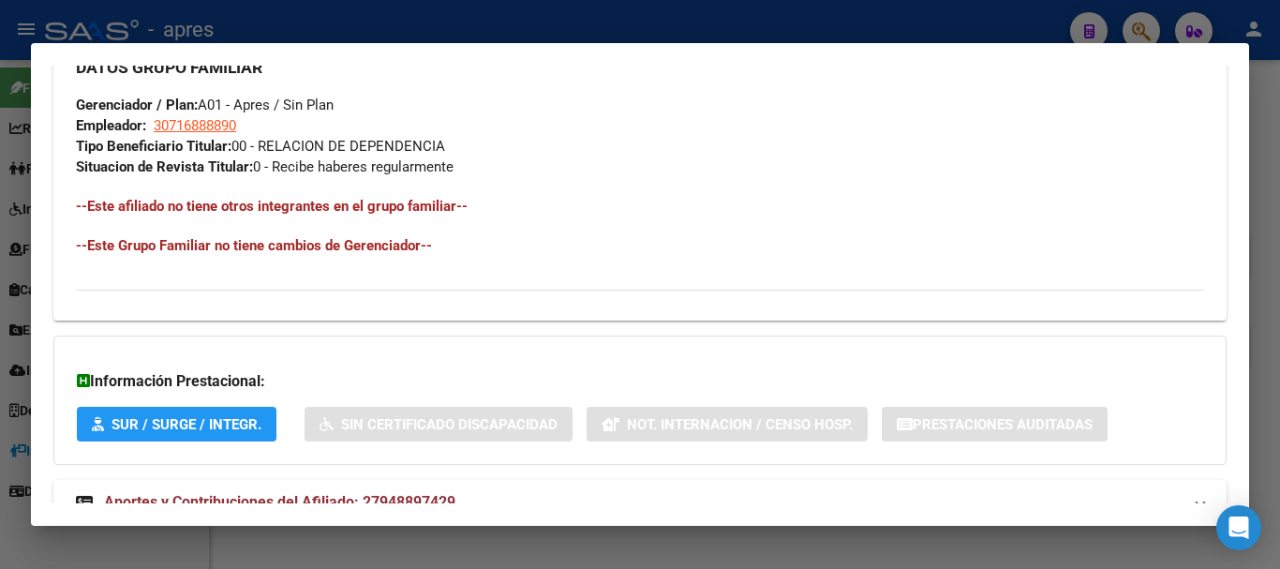
scroll to position [985, 0]
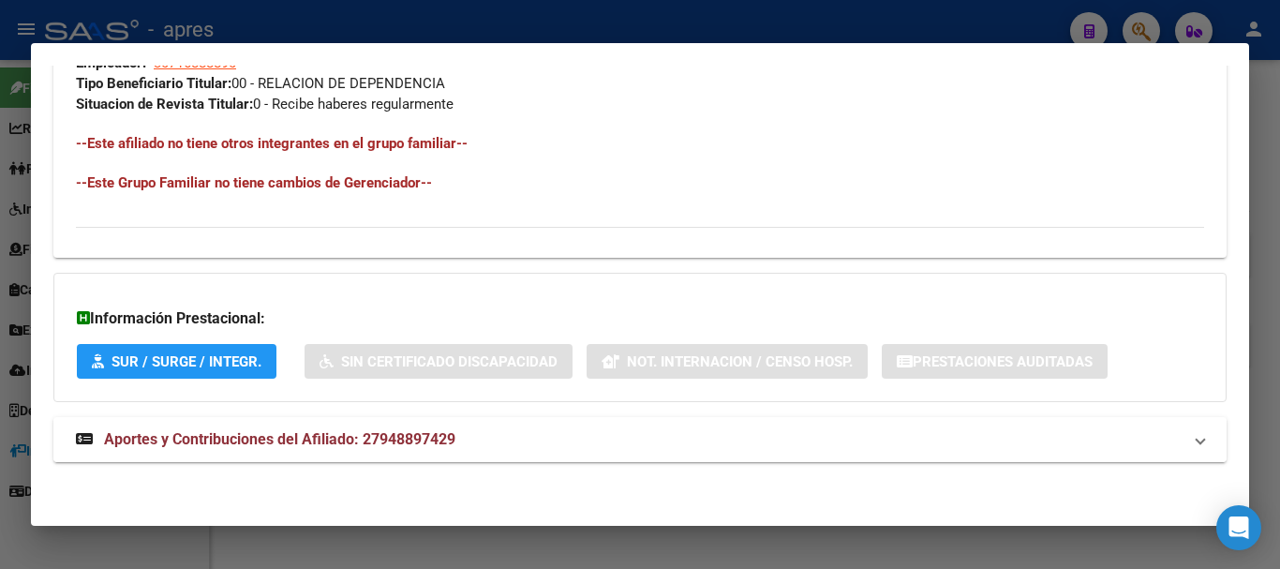
click at [478, 440] on mat-panel-title "Aportes y Contribuciones del Afiliado: 27948897429" at bounding box center [629, 439] width 1106 height 22
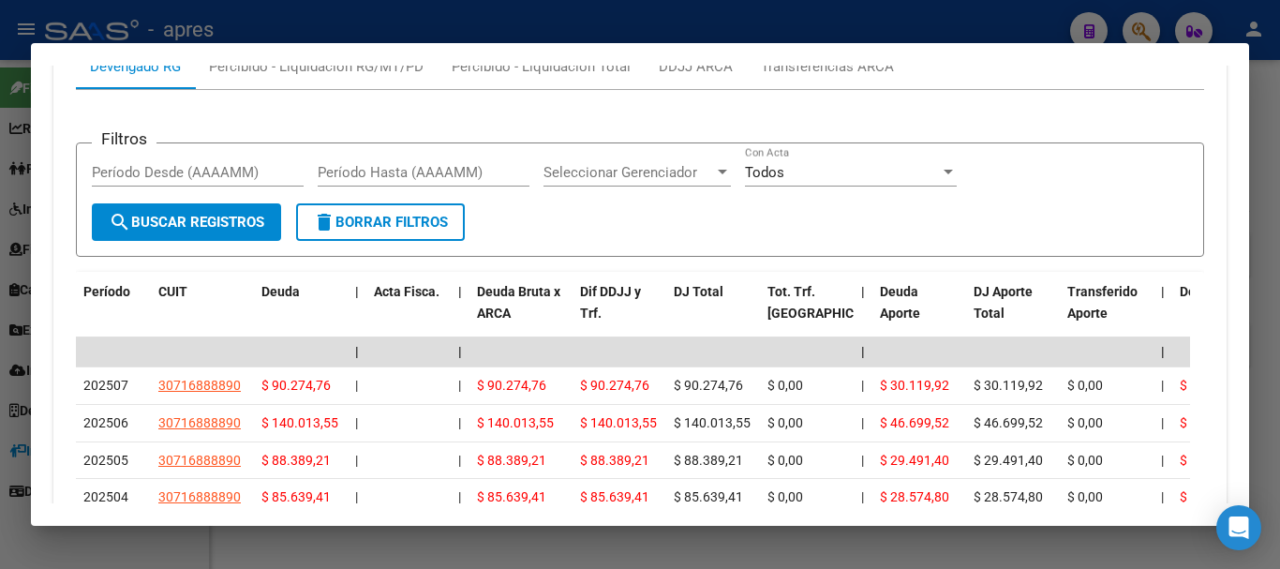
scroll to position [1797, 0]
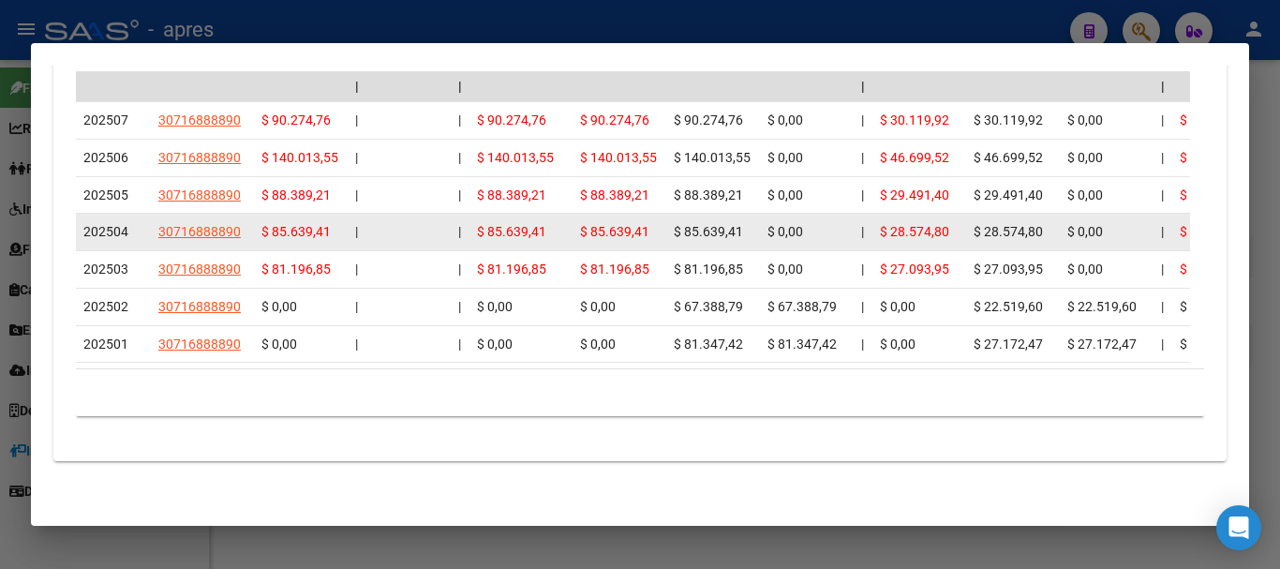
drag, startPoint x: 509, startPoint y: 324, endPoint x: 510, endPoint y: 196, distance: 128.4
